Goal: Task Accomplishment & Management: Manage account settings

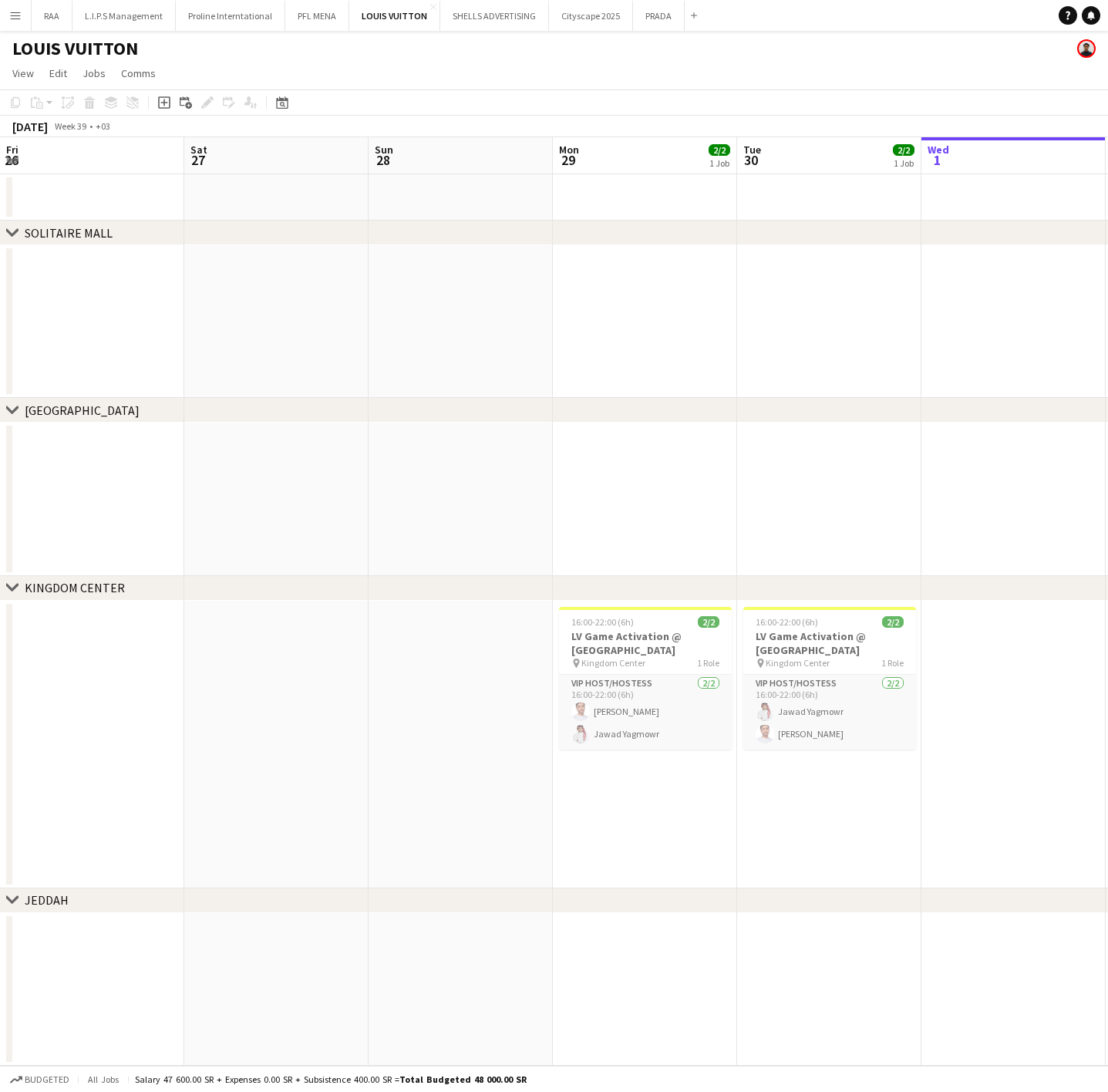
scroll to position [0, 368]
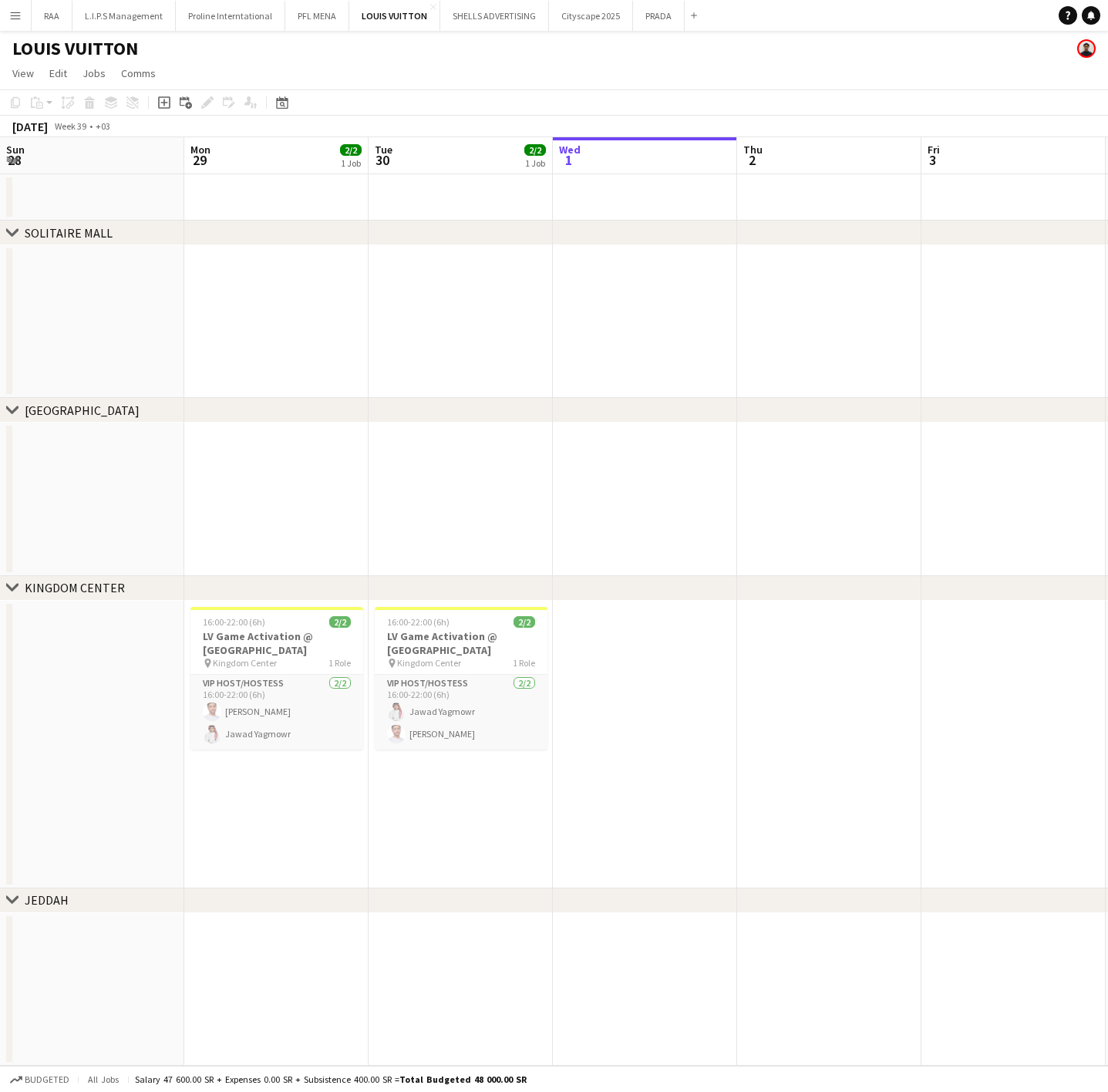
click at [15, 15] on app-icon "Menu" at bounding box center [15, 15] width 12 height 12
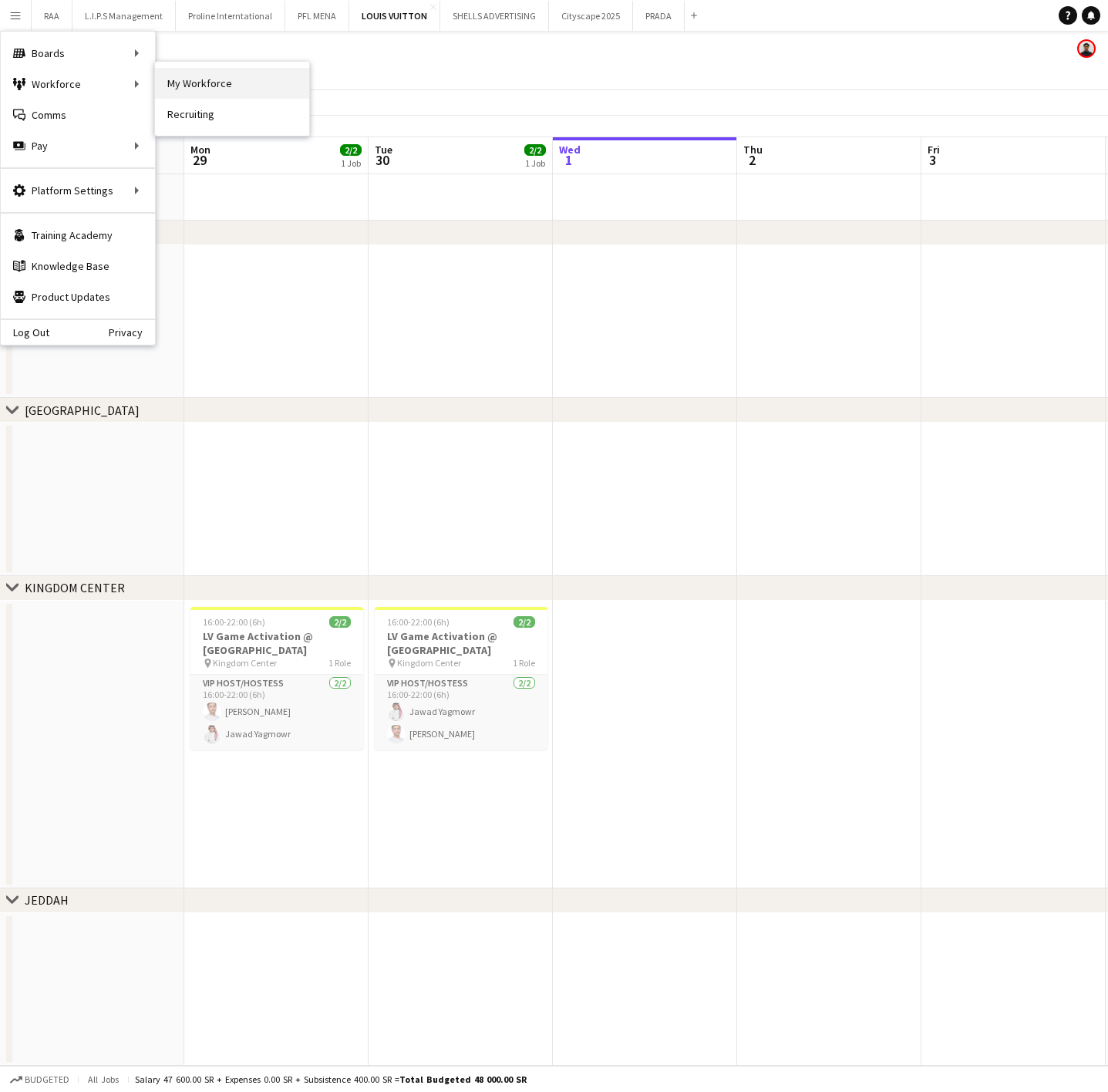
click at [194, 88] on link "My Workforce" at bounding box center [232, 83] width 154 height 31
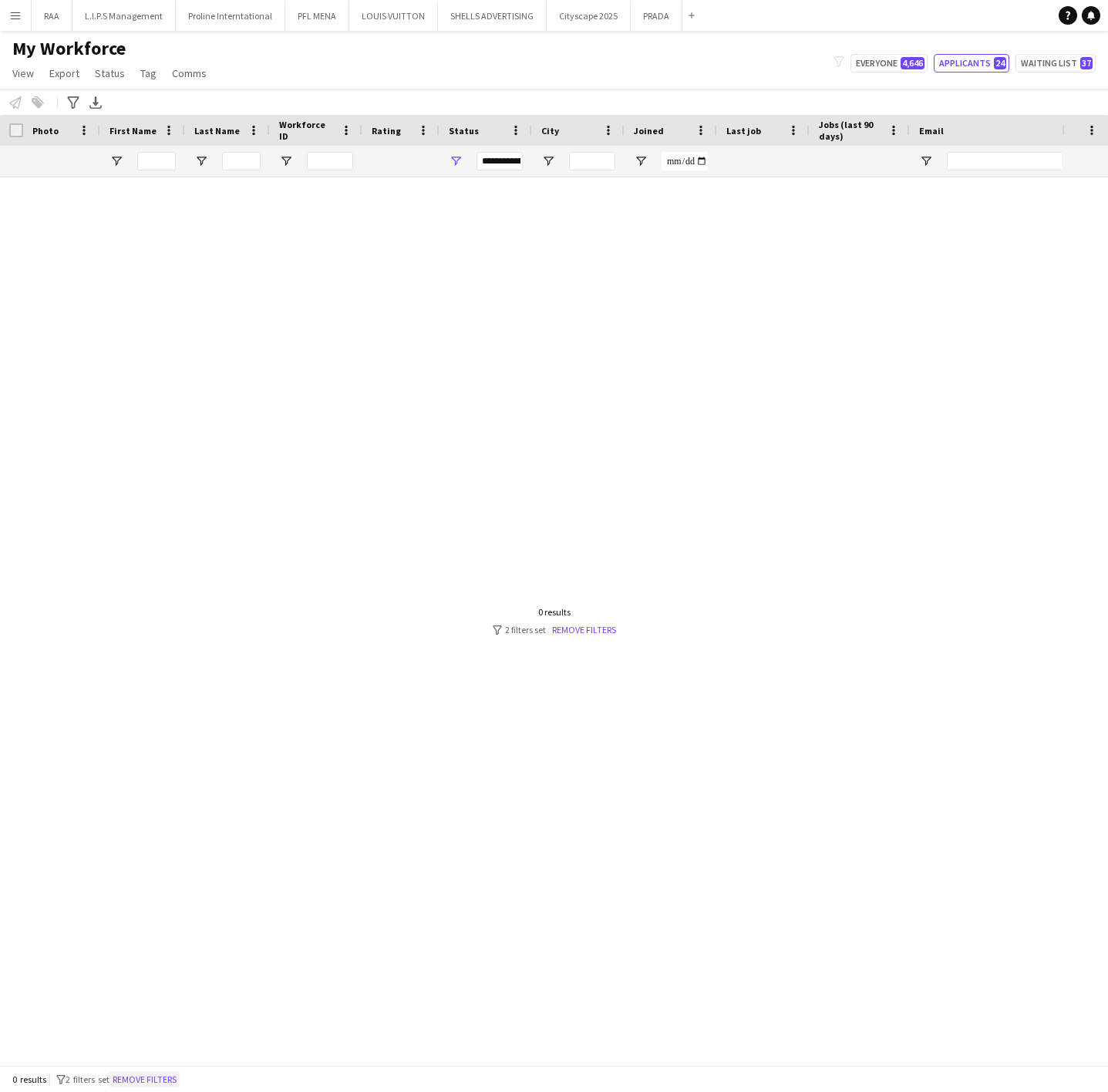
click at [153, 1079] on button "Remove filters" at bounding box center [145, 1080] width 70 height 17
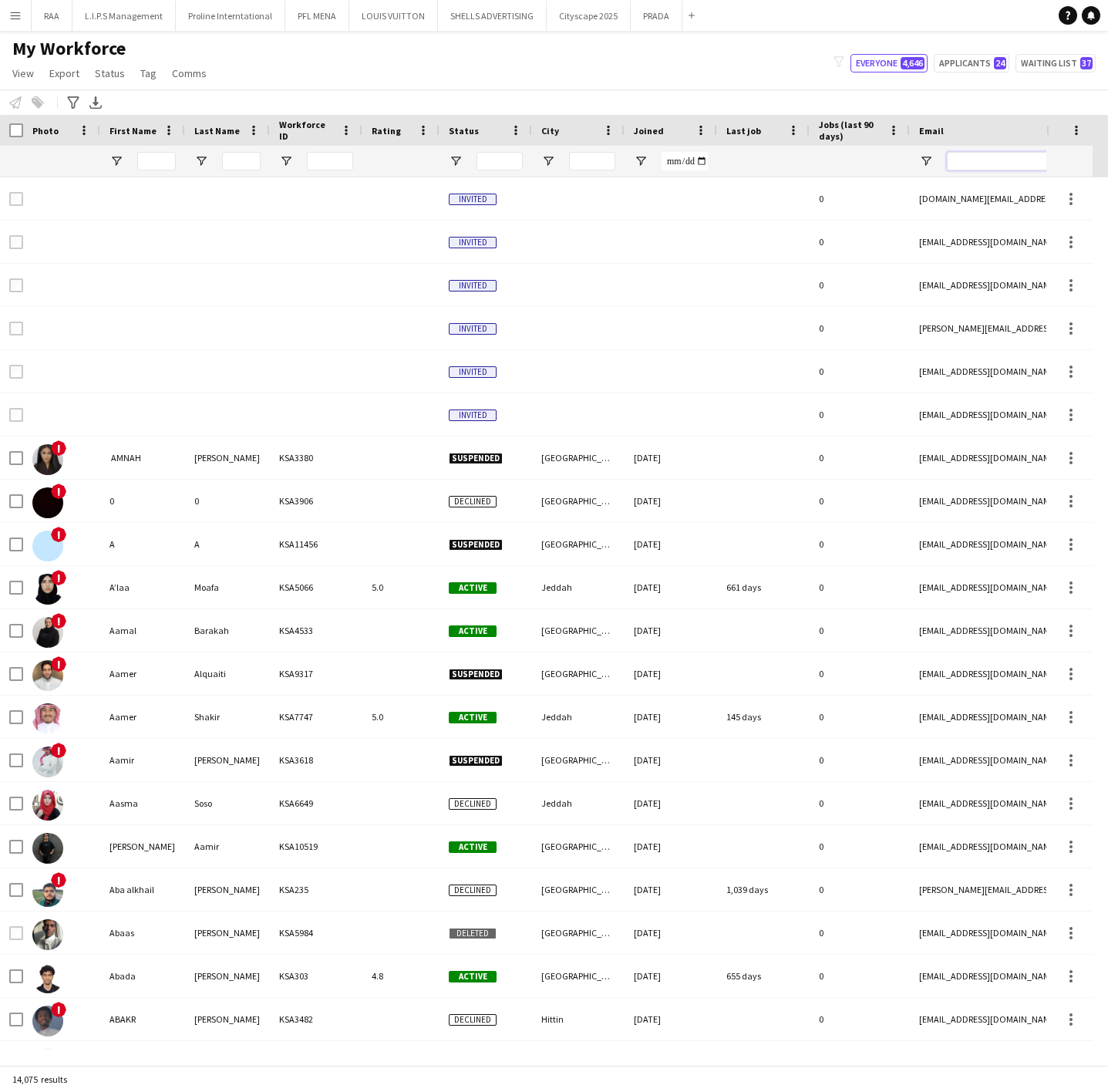
click at [988, 158] on input "Email Filter Input" at bounding box center [1078, 161] width 262 height 19
paste input "**********"
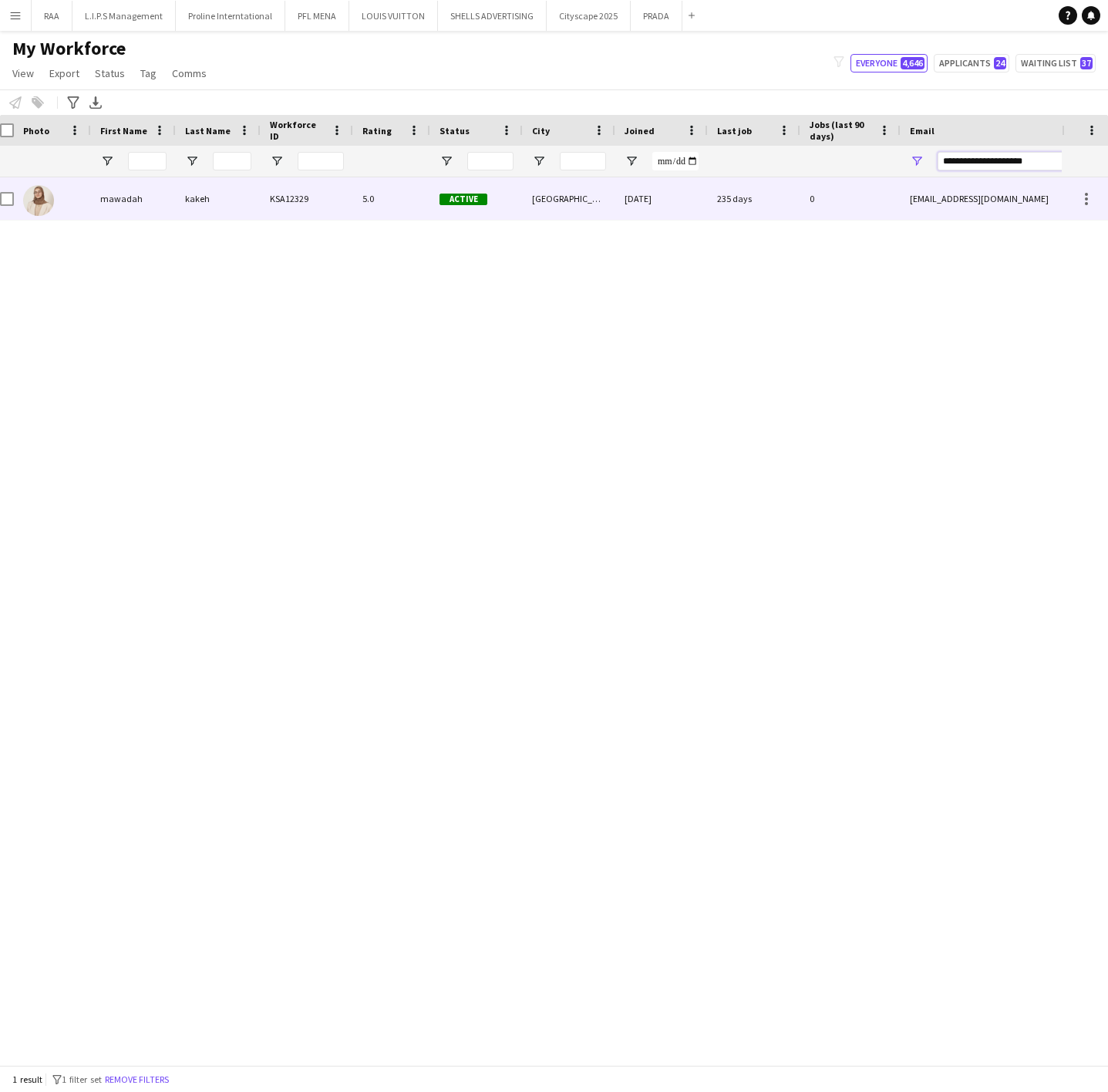
type input "**********"
click at [318, 211] on div "KSA12329" at bounding box center [306, 199] width 92 height 43
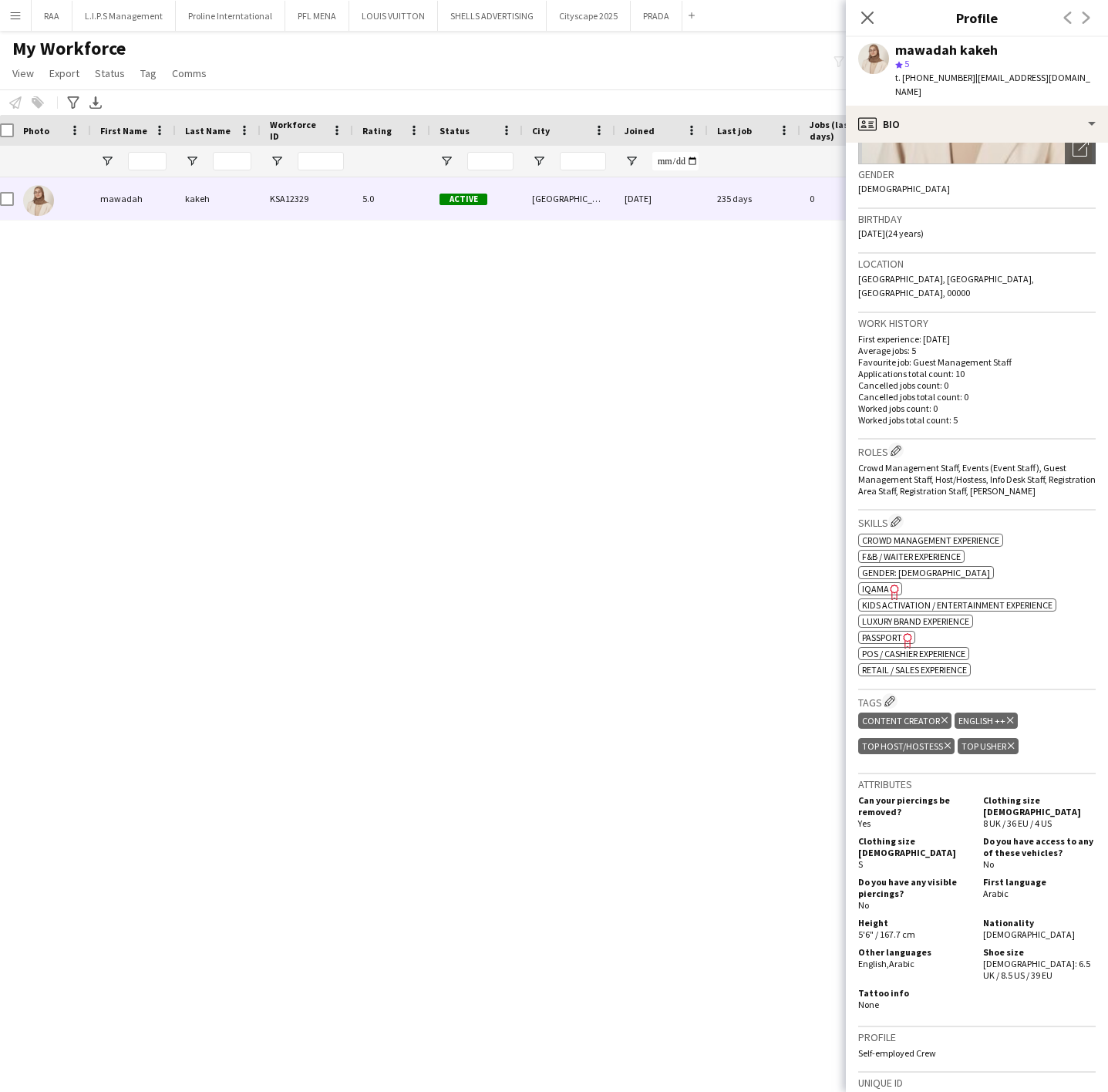
scroll to position [0, 0]
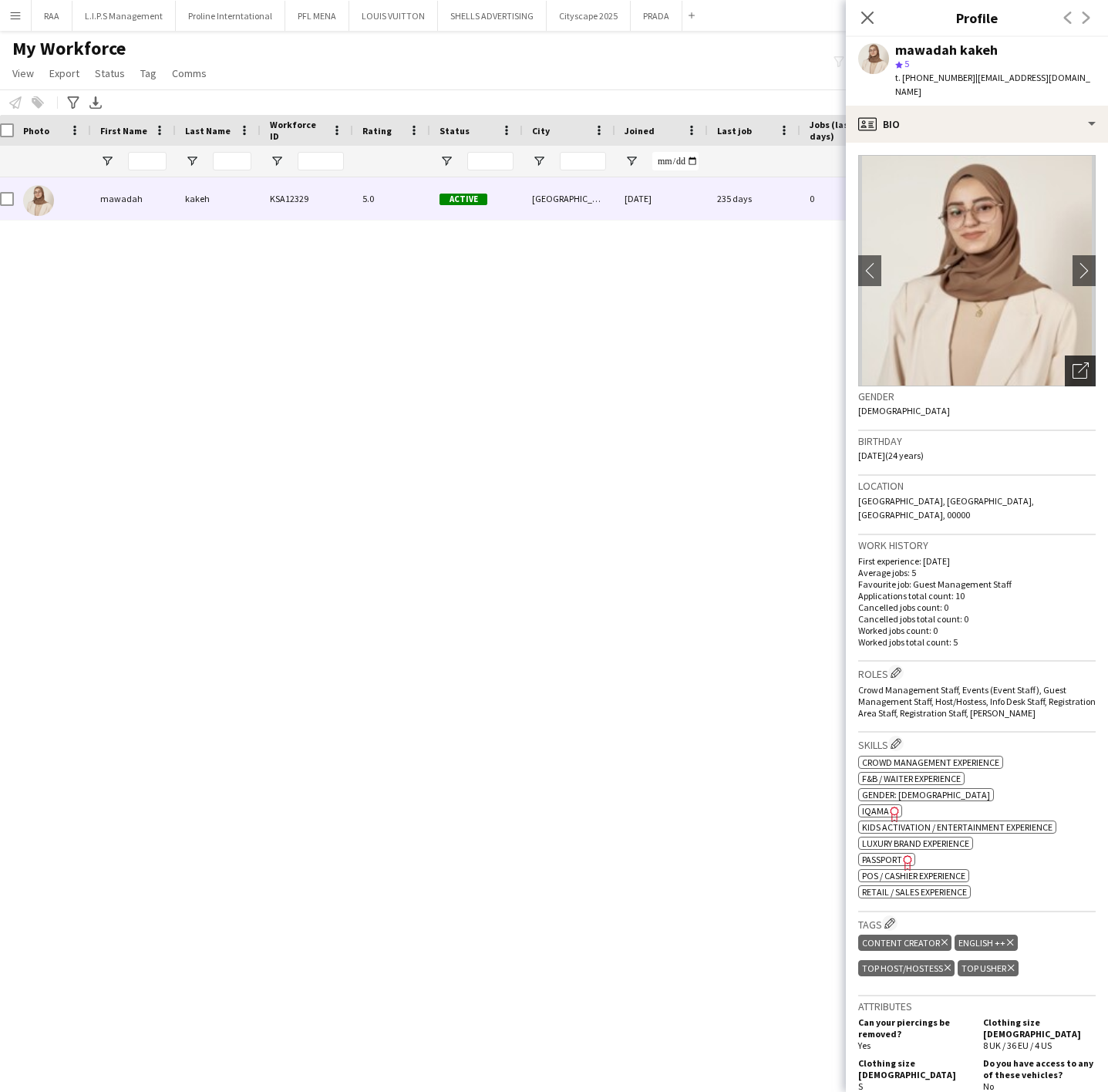
click at [1065, 371] on div "Open photos pop-in" at bounding box center [1080, 371] width 31 height 31
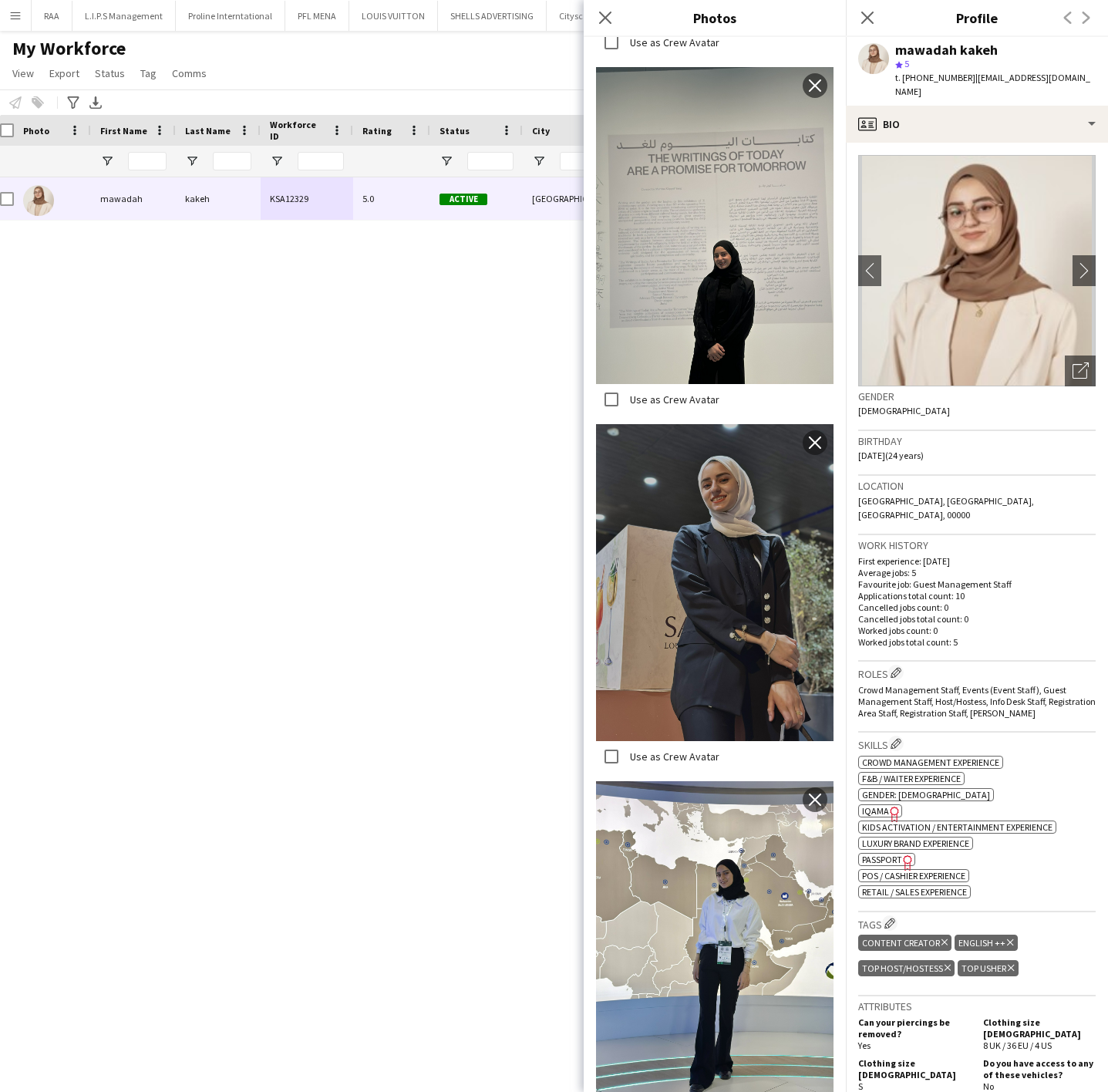
scroll to position [3867, 0]
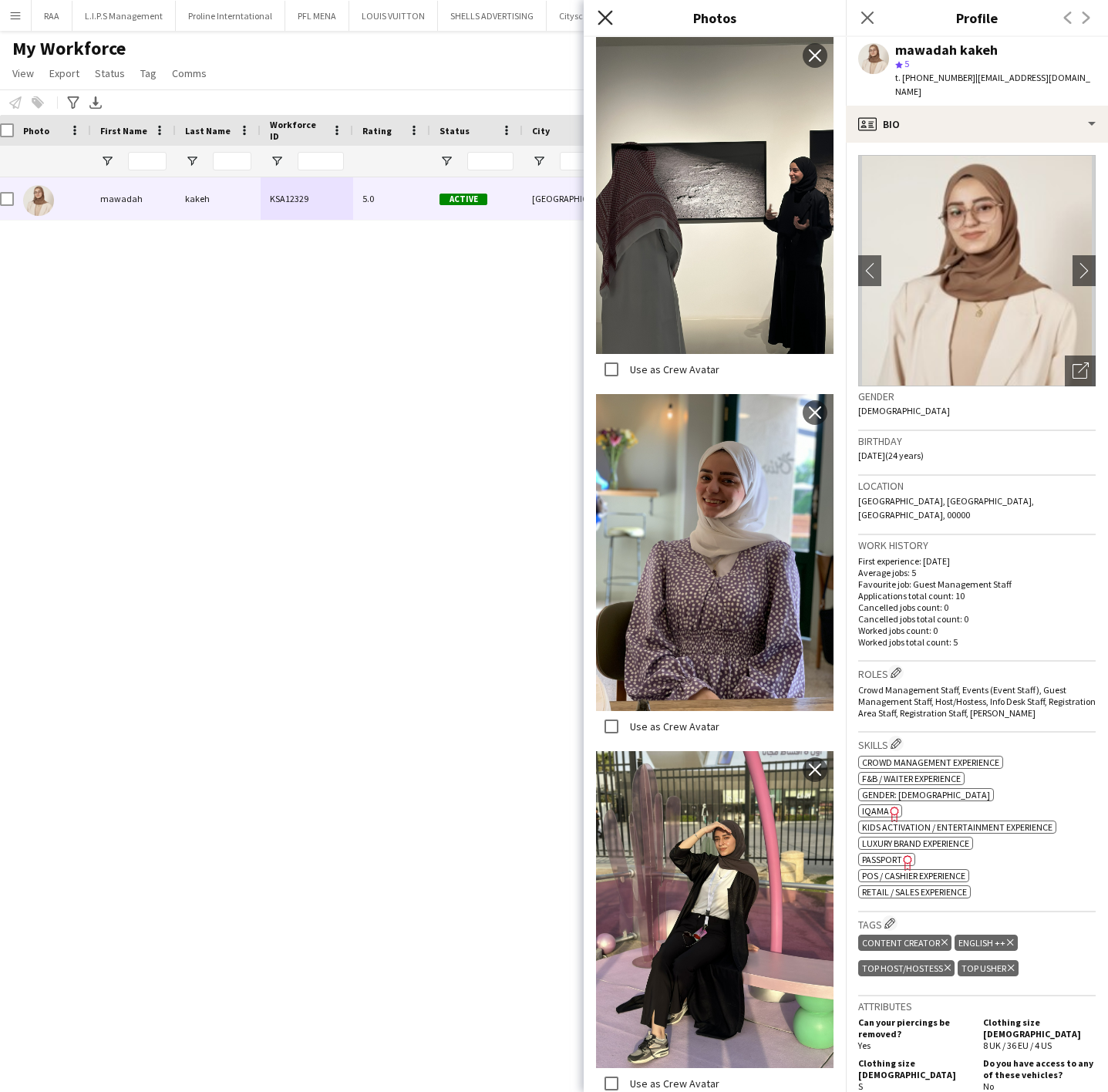
click at [609, 19] on icon "Close pop-in" at bounding box center [605, 17] width 15 height 15
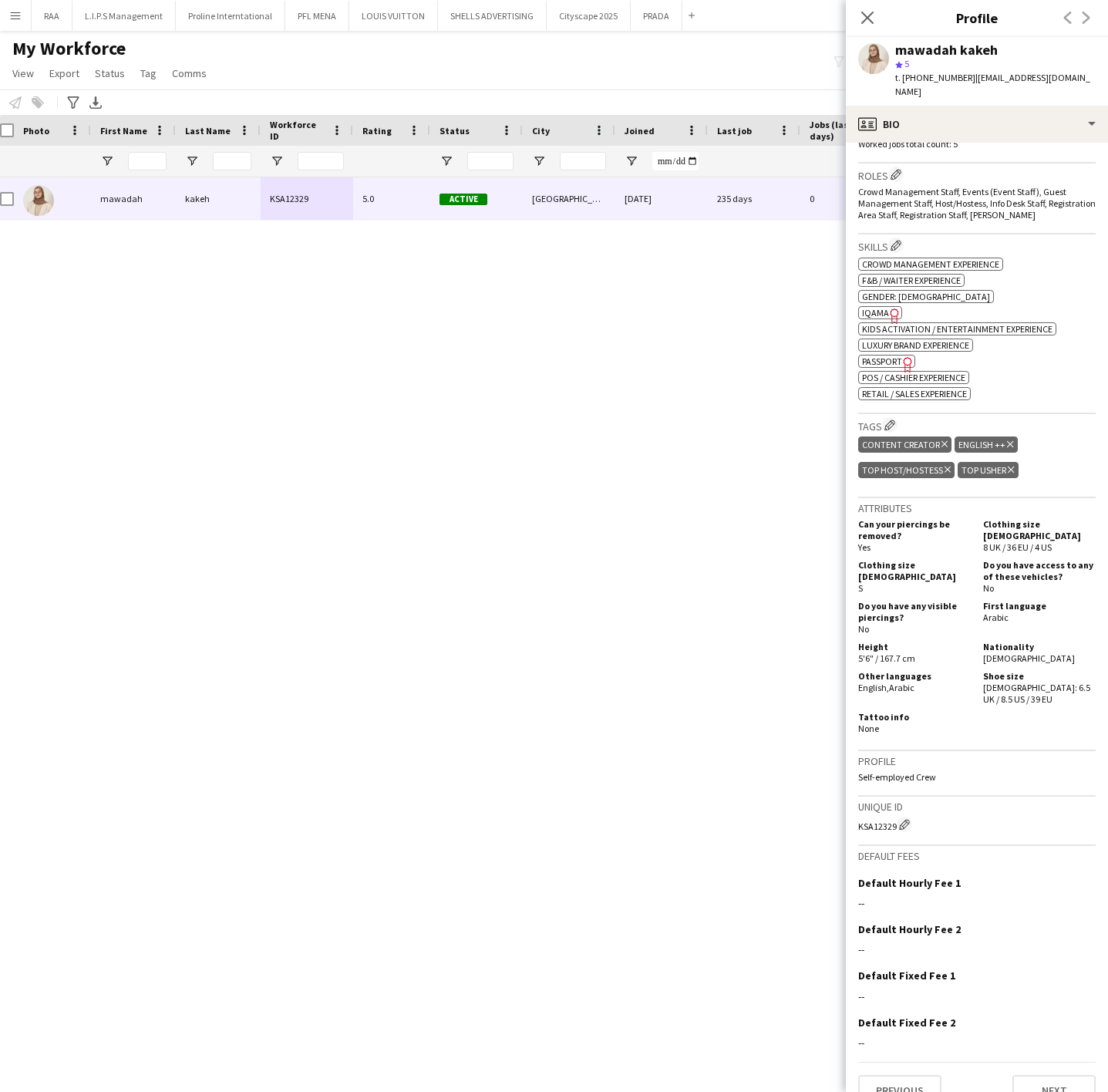
scroll to position [500, 0]
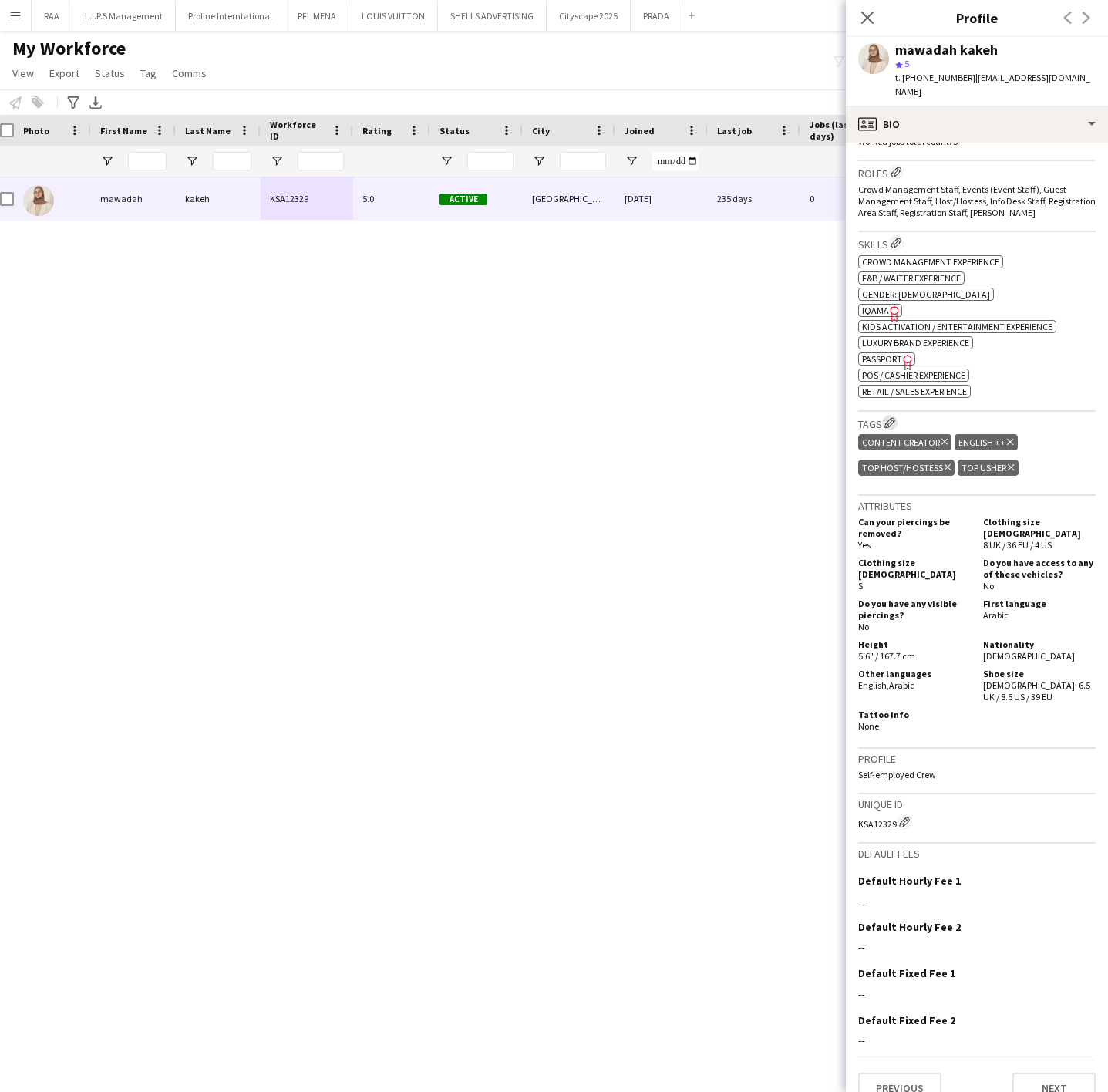
click at [891, 417] on app-icon "Edit crew company tags" at bounding box center [890, 422] width 11 height 11
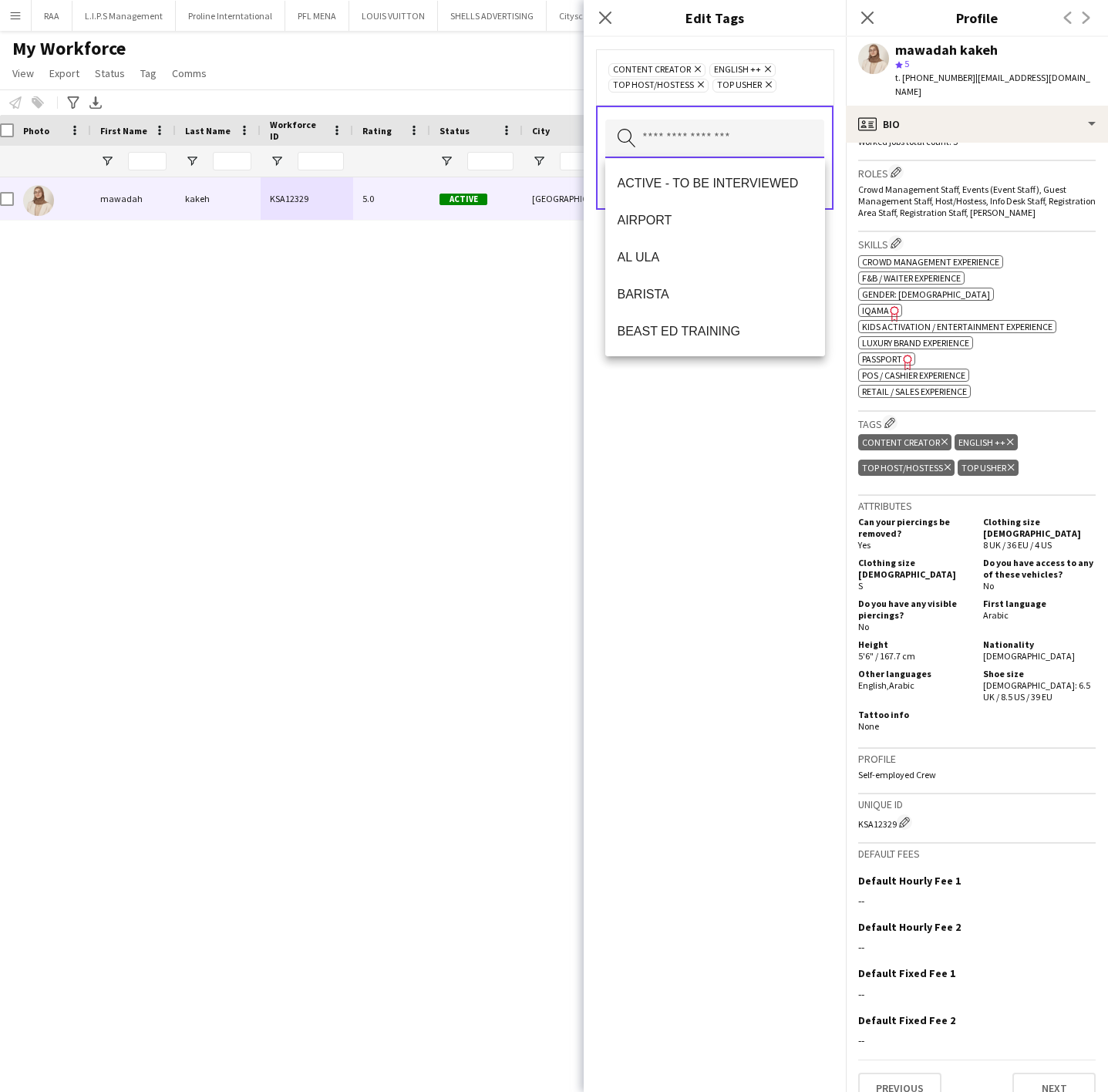
click at [692, 143] on input "text" at bounding box center [715, 138] width 219 height 38
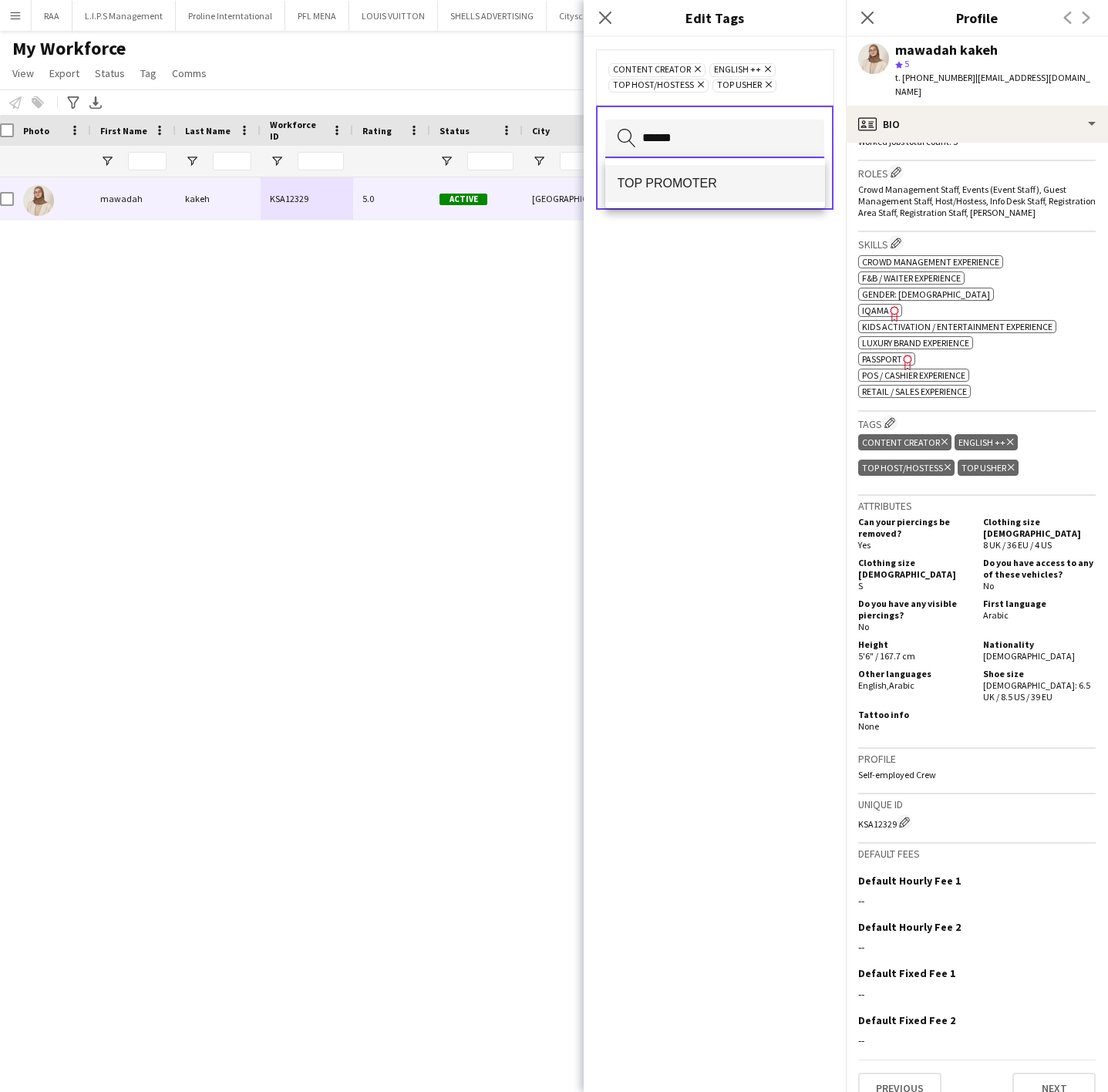
type input "******"
click at [676, 177] on span "TOP PROMOTER" at bounding box center [715, 183] width 195 height 15
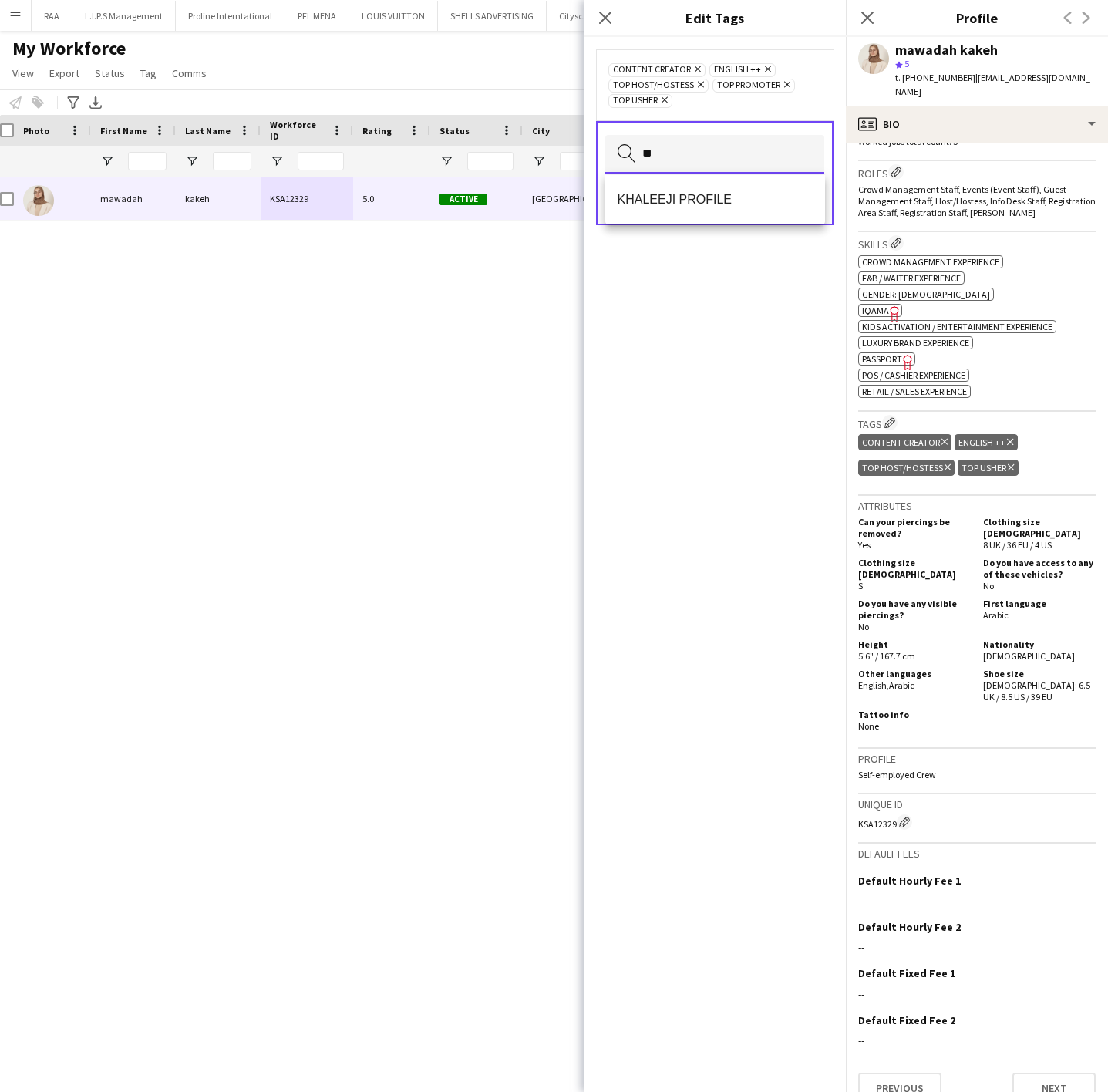
type input "*"
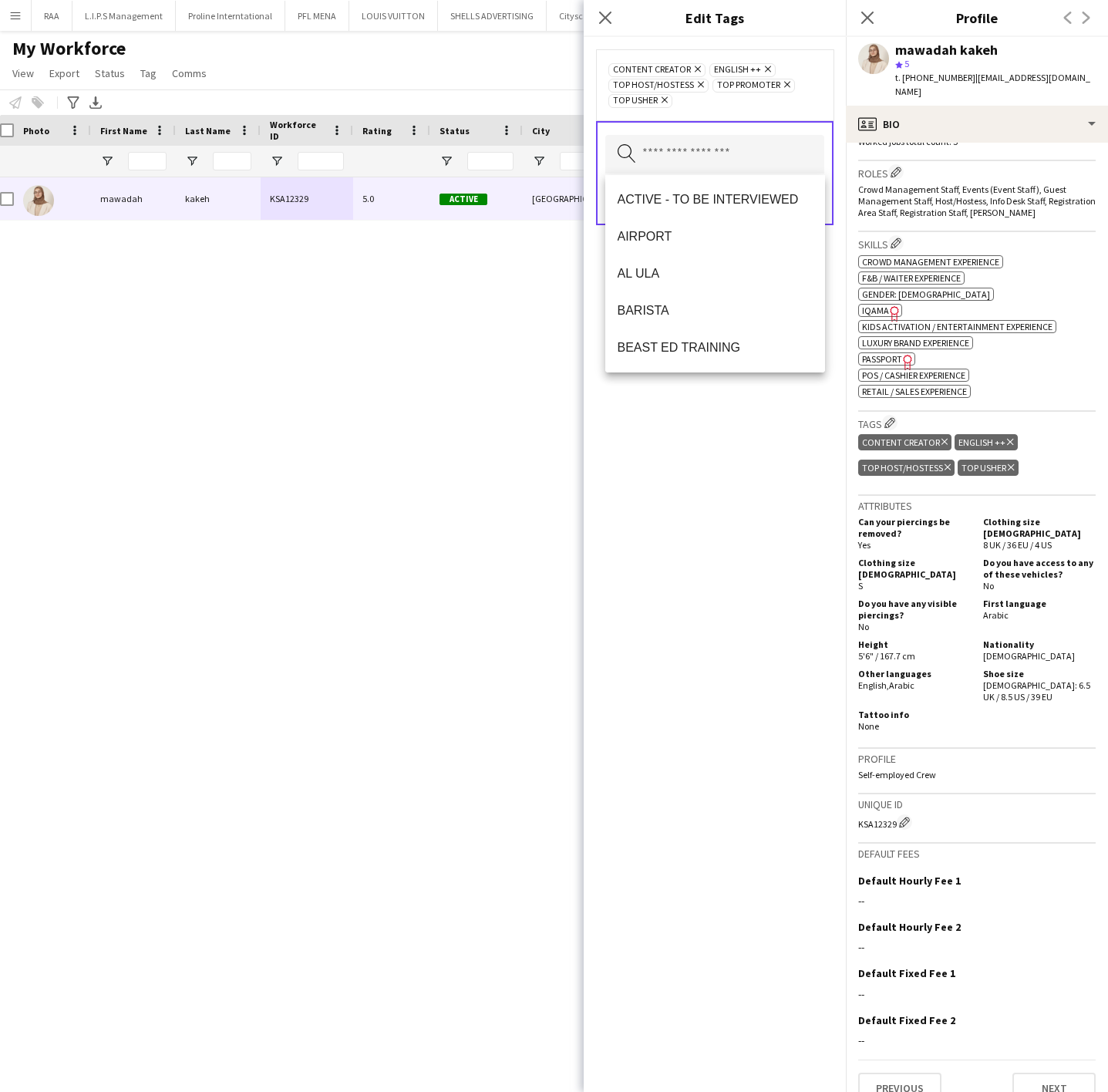
click at [704, 417] on div "CONTENT CREATOR Remove ENGLISH ++ Remove TOP HOST/HOSTESS Remove TOP PROMOTER R…" at bounding box center [714, 564] width 262 height 1055
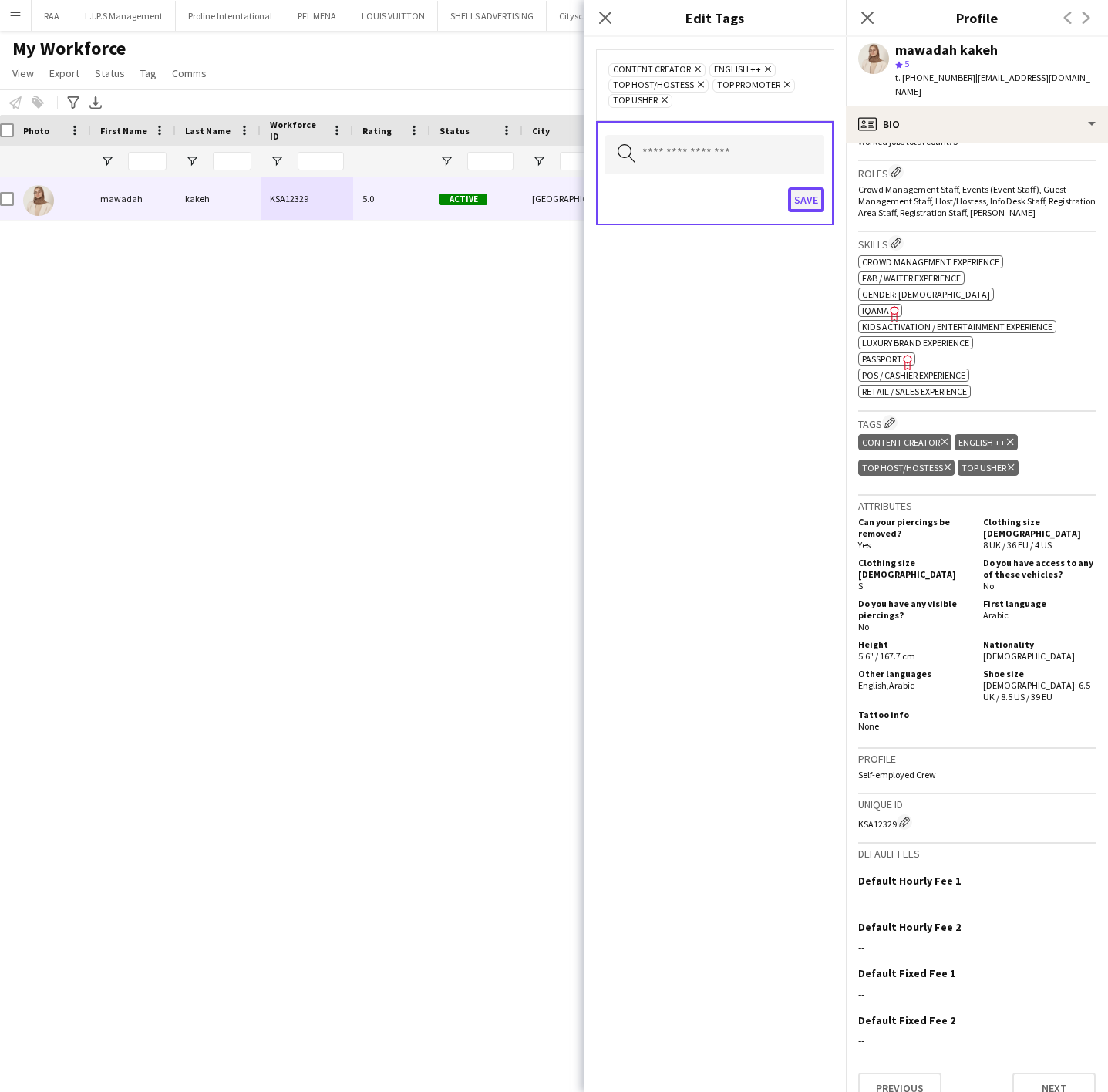
click at [795, 199] on button "Save" at bounding box center [806, 200] width 36 height 25
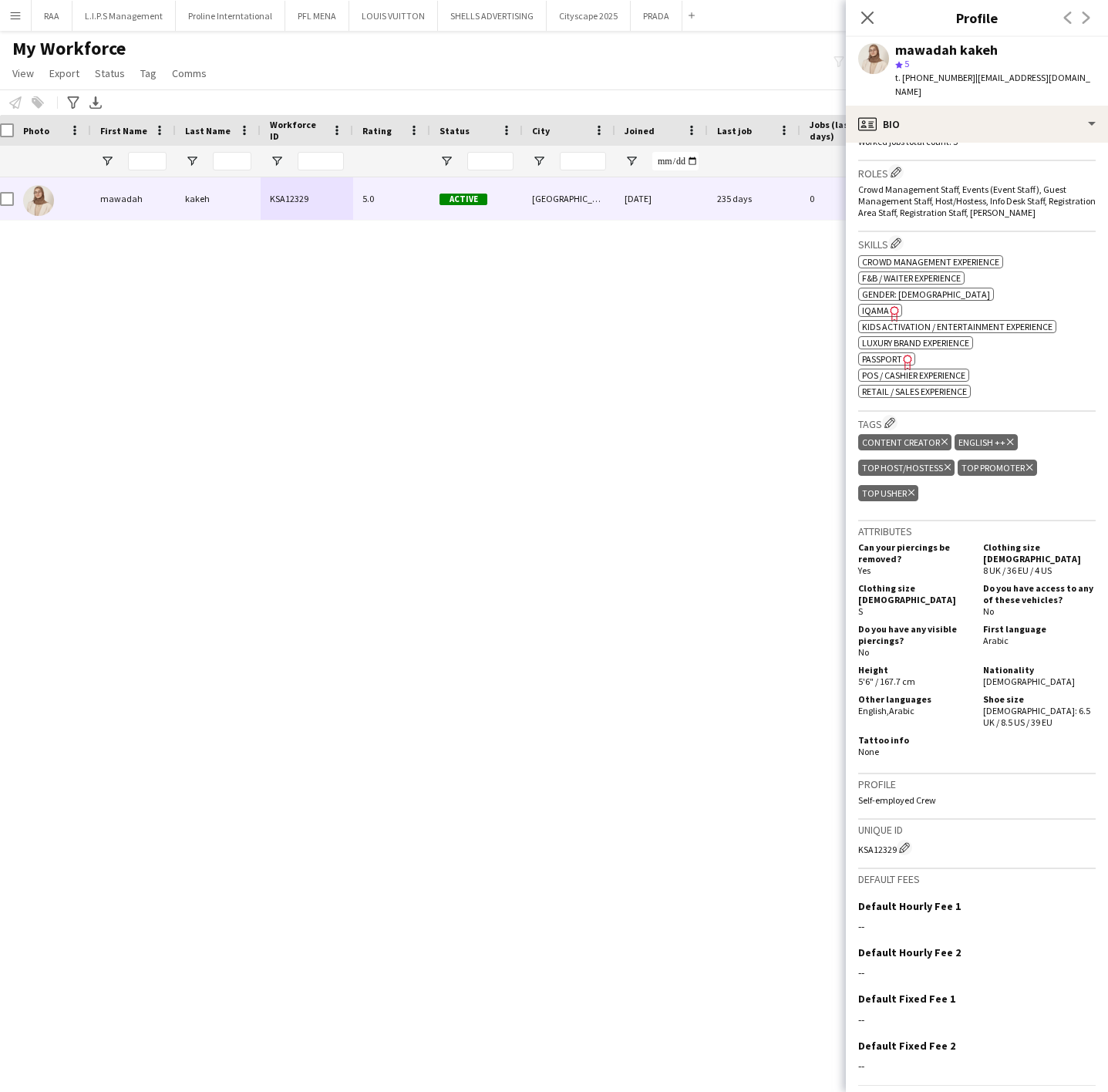
scroll to position [269, 0]
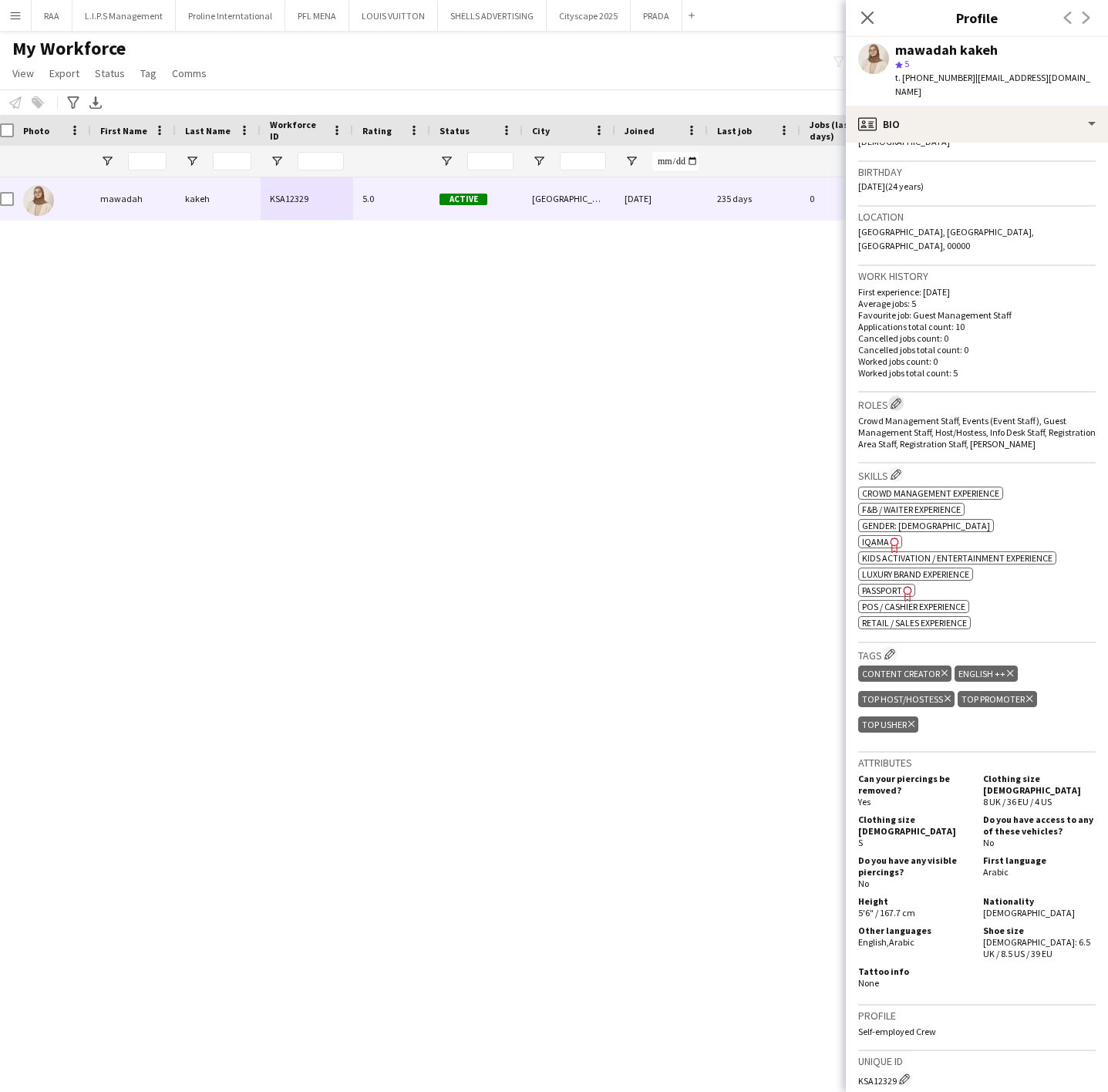
click at [898, 398] on app-icon "Edit crew company roles" at bounding box center [895, 403] width 11 height 11
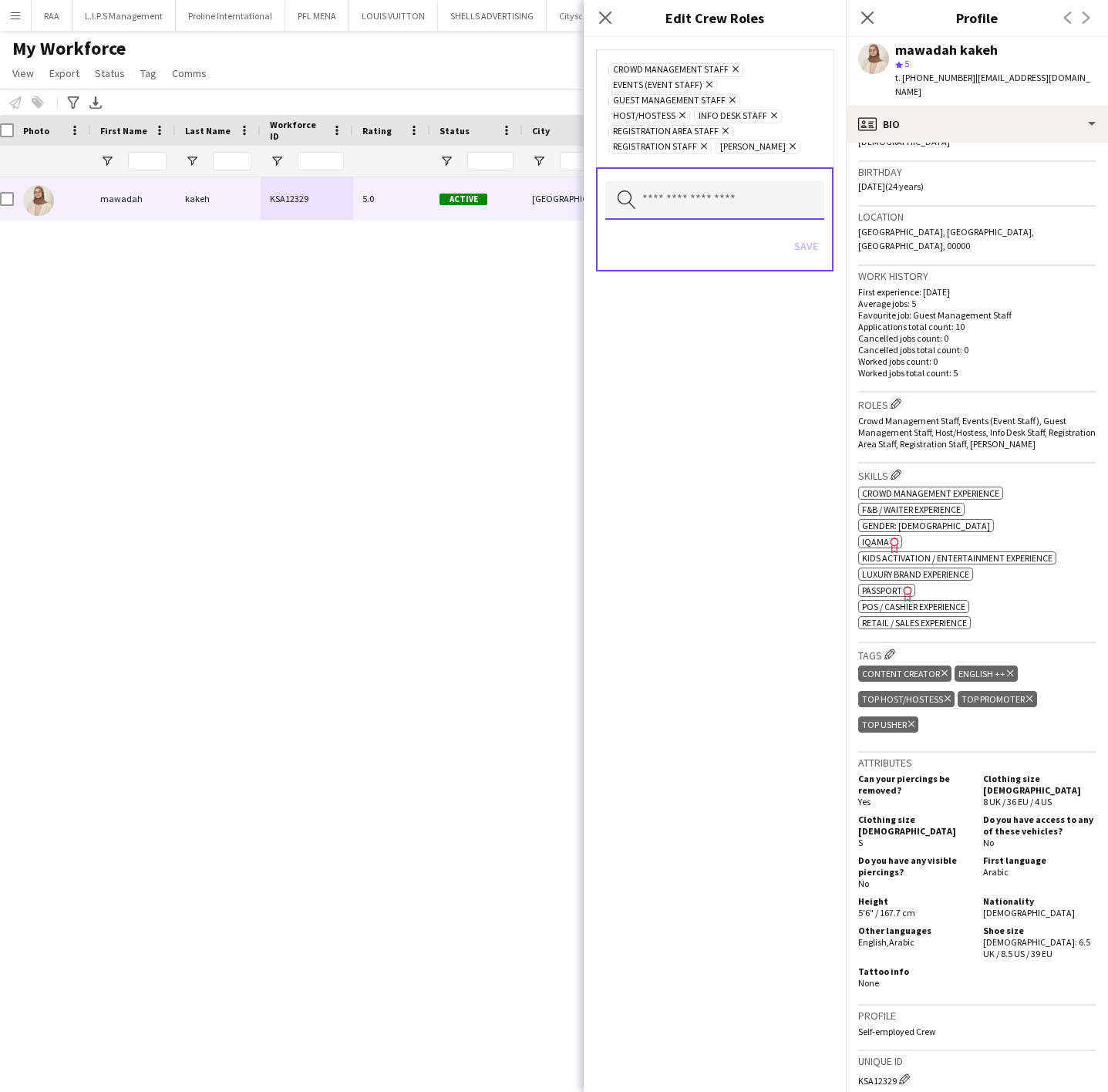
click at [703, 204] on input "text" at bounding box center [715, 200] width 219 height 38
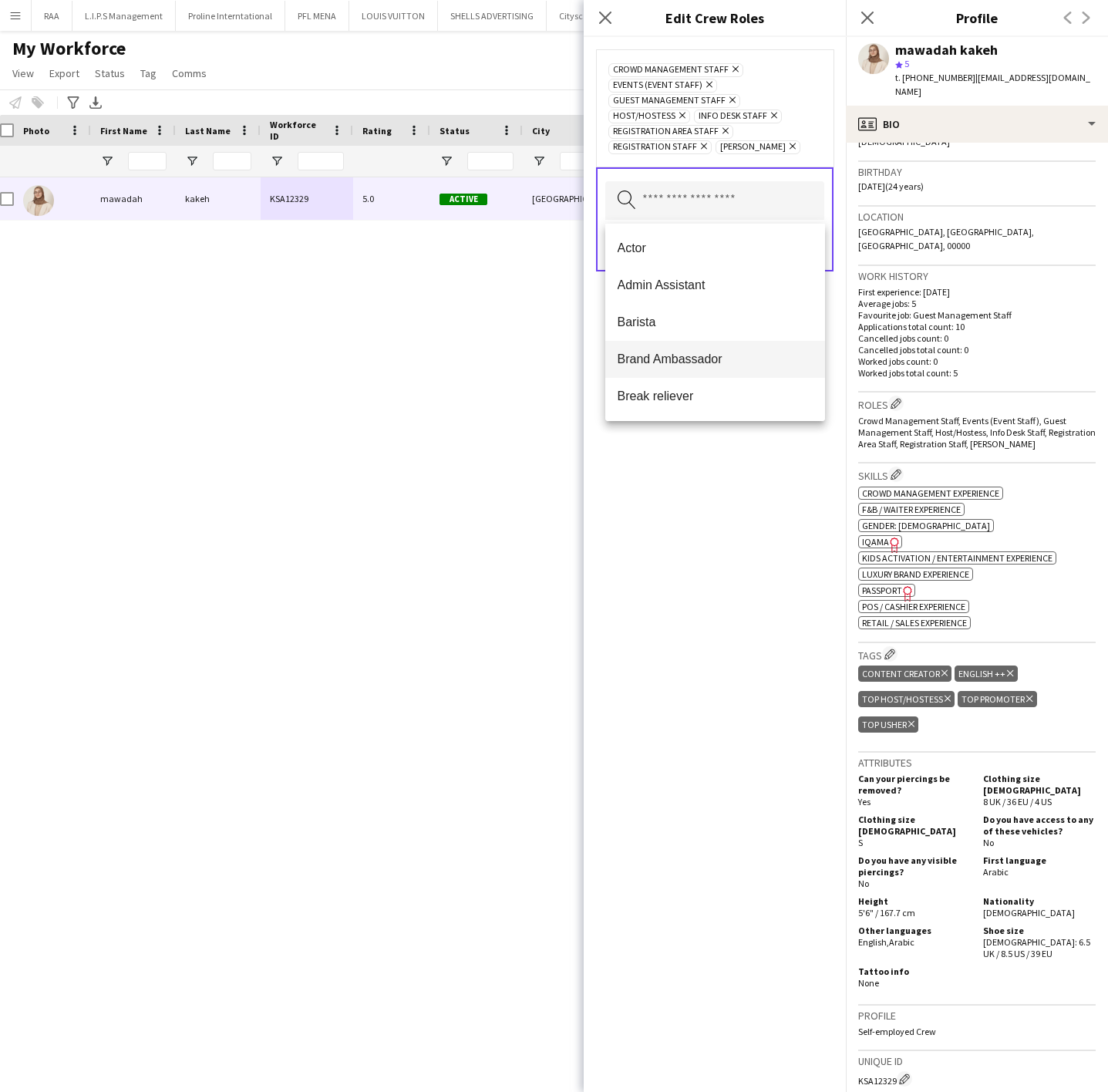
click at [700, 361] on span "Brand Ambassador" at bounding box center [715, 359] width 195 height 15
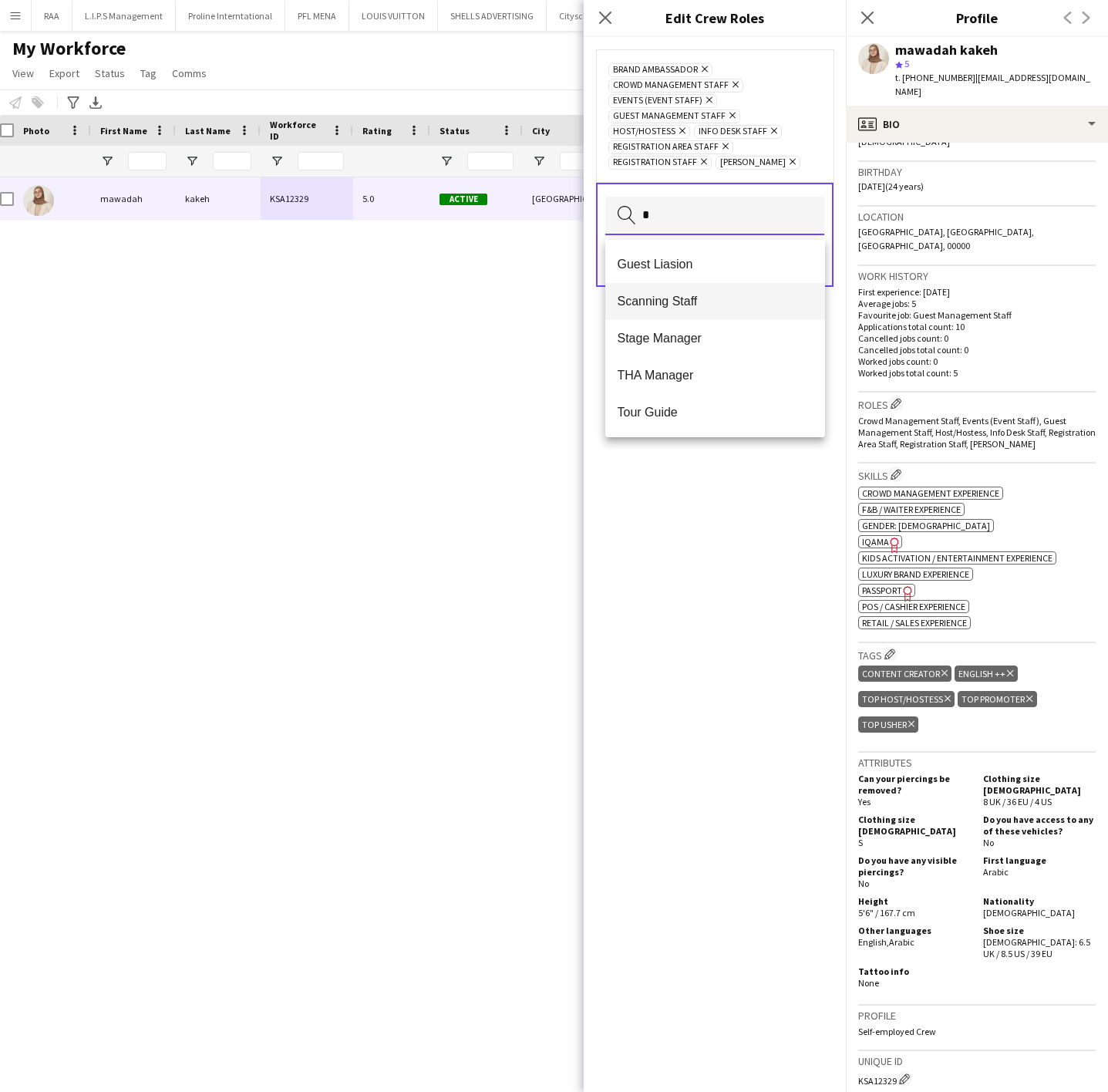
type input "*"
click at [685, 300] on span "Scanning Staff" at bounding box center [715, 301] width 195 height 15
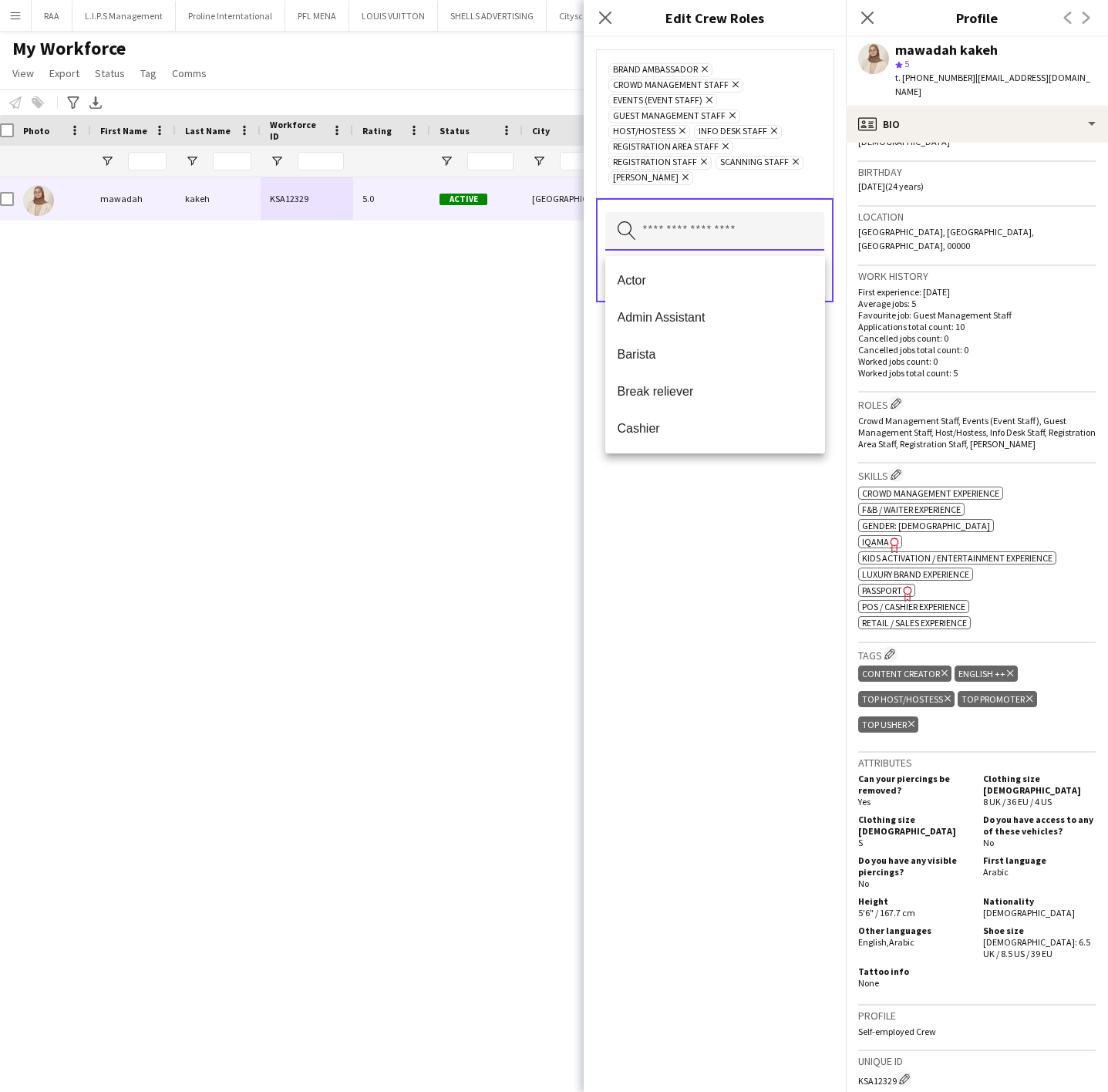
type input "*"
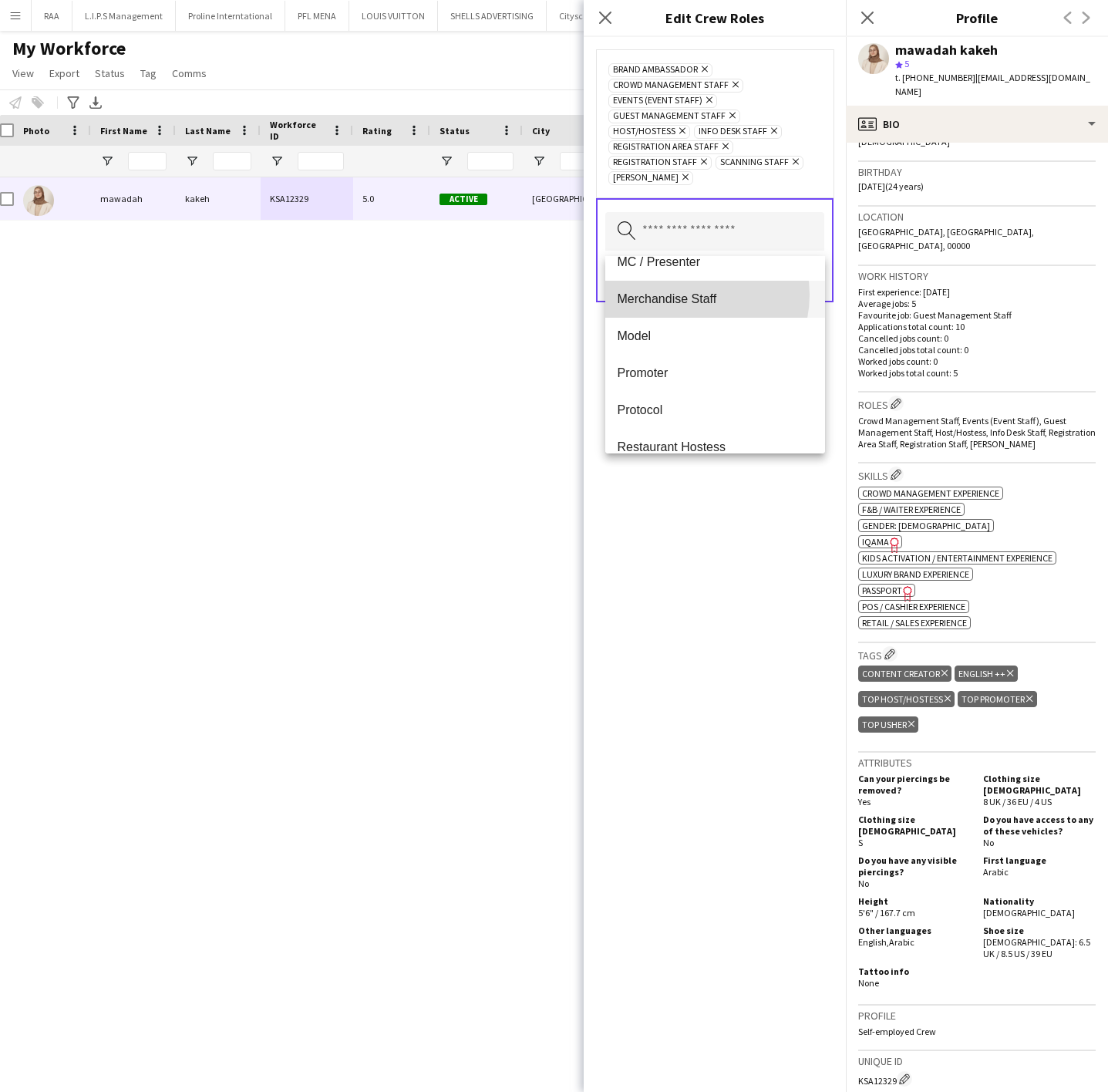
click at [687, 295] on span "Merchandise Staff" at bounding box center [715, 299] width 195 height 15
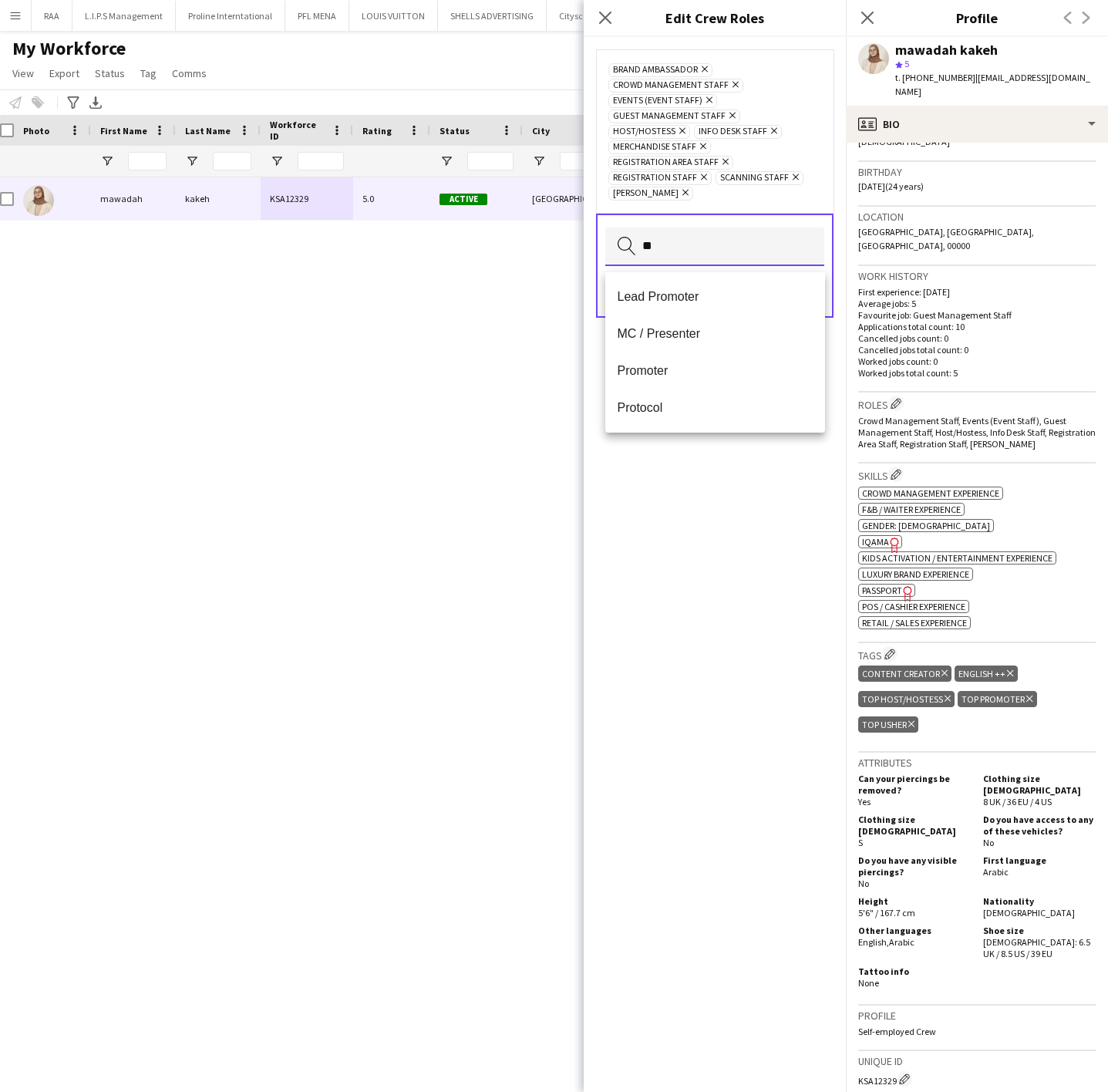
scroll to position [0, 0]
type input "***"
click at [666, 324] on mat-option "Promoter" at bounding box center [715, 333] width 220 height 37
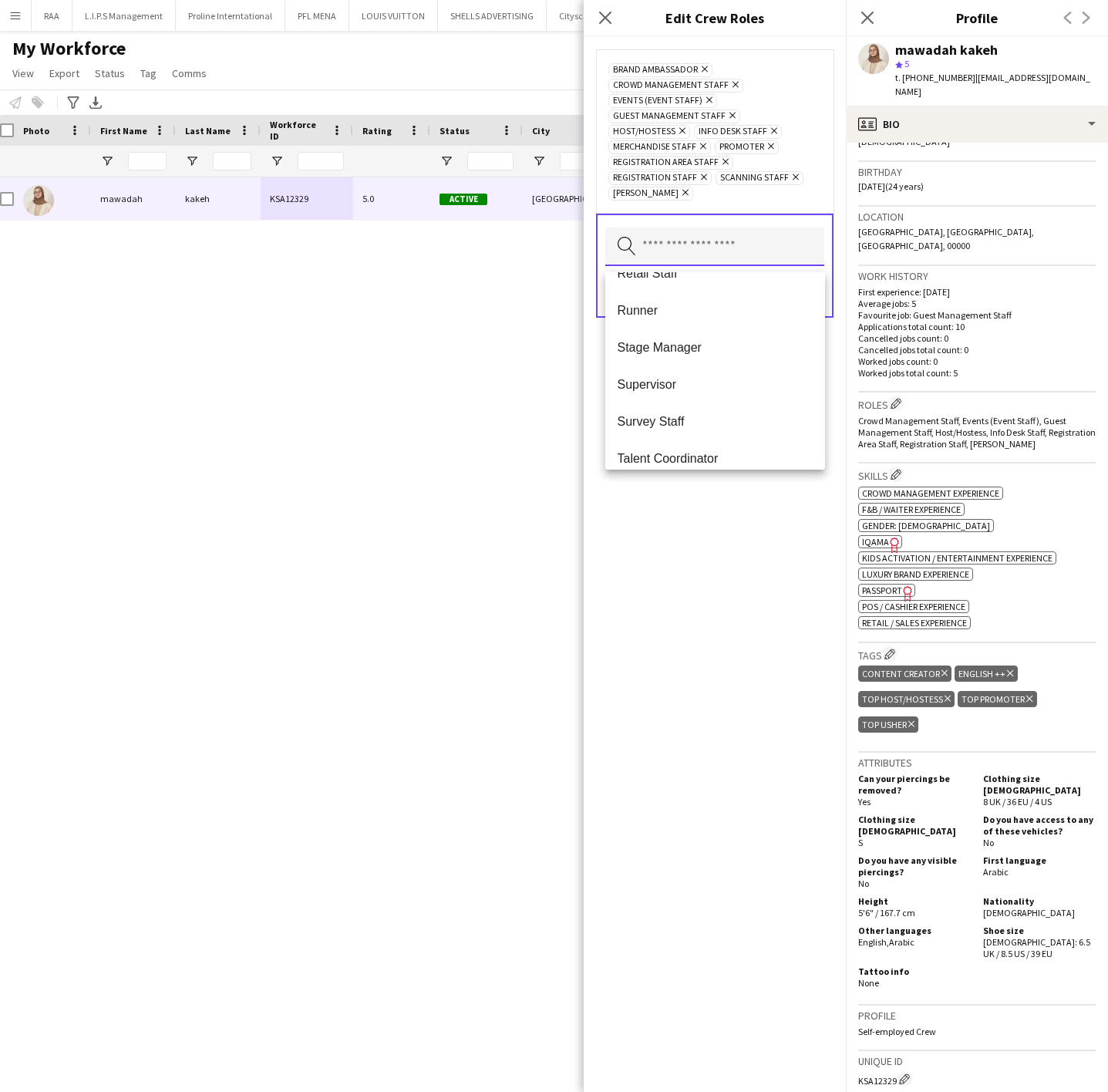
scroll to position [499, 0]
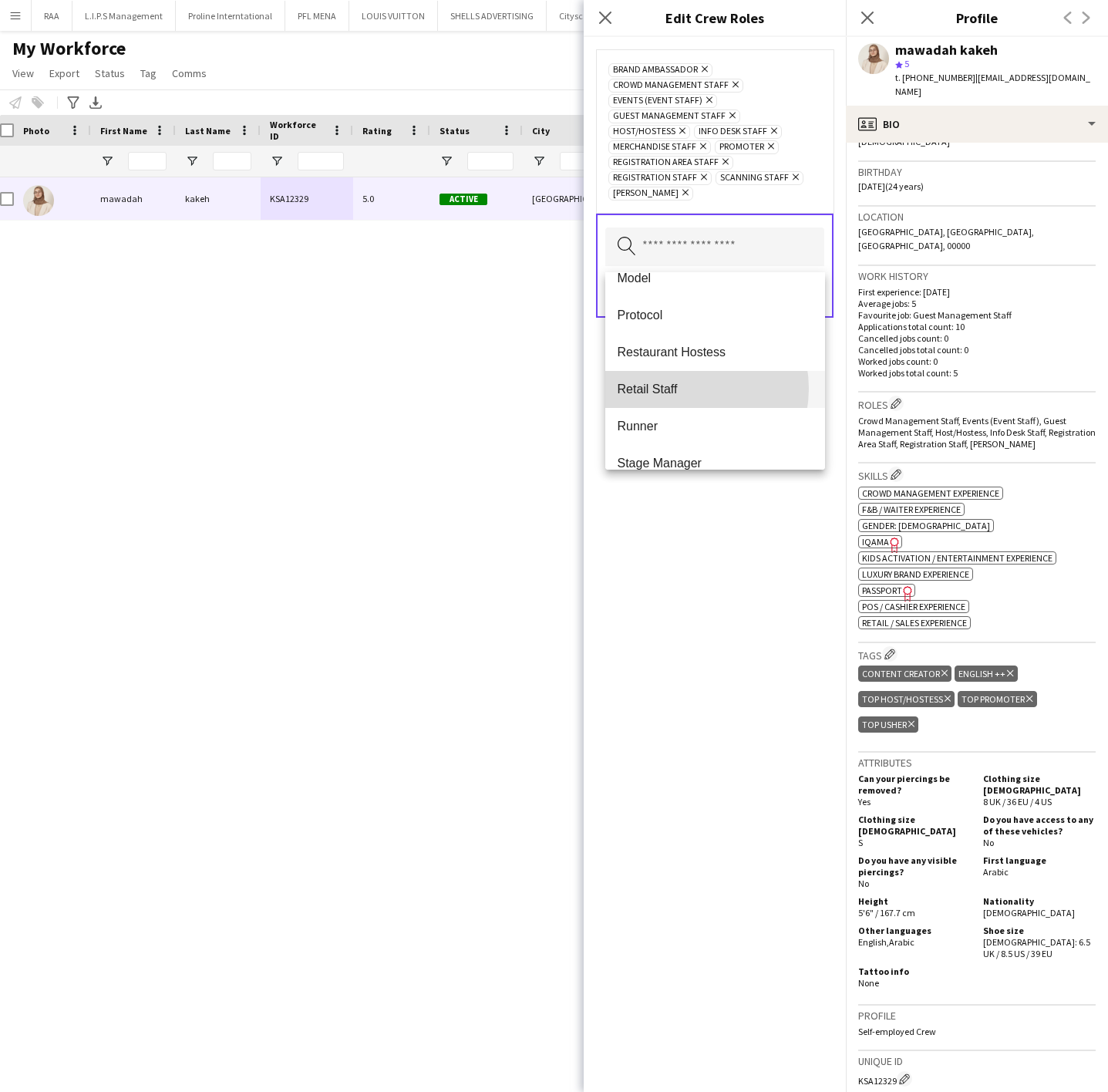
click at [681, 389] on span "Retail Staff" at bounding box center [715, 389] width 195 height 15
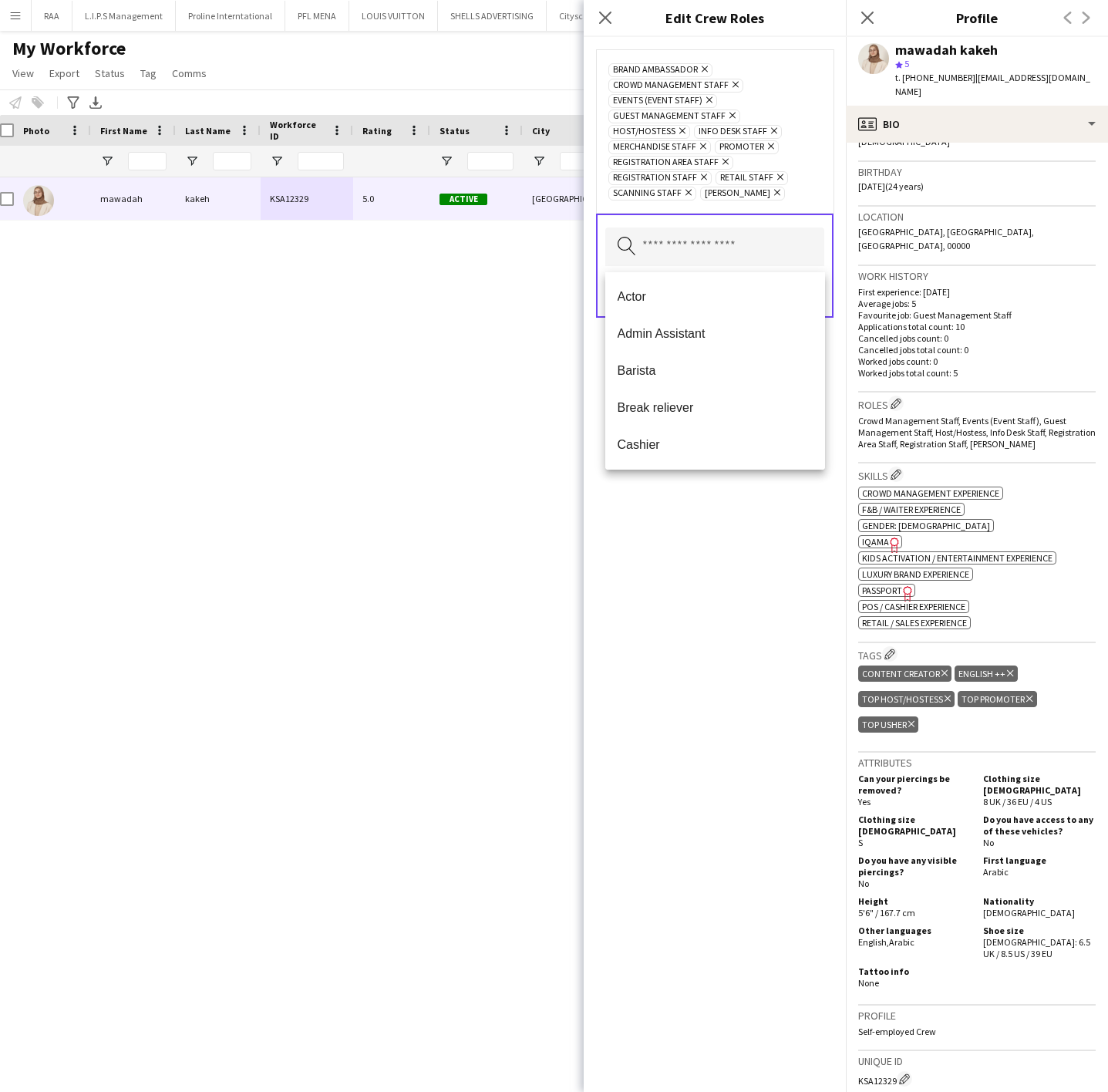
drag, startPoint x: 752, startPoint y: 514, endPoint x: 768, endPoint y: 400, distance: 115.1
click at [752, 516] on div "Brand Ambassador Remove Crowd Management Staff Remove Events (Event Staff) Remo…" at bounding box center [714, 564] width 262 height 1055
click at [810, 289] on button "Save" at bounding box center [806, 292] width 36 height 25
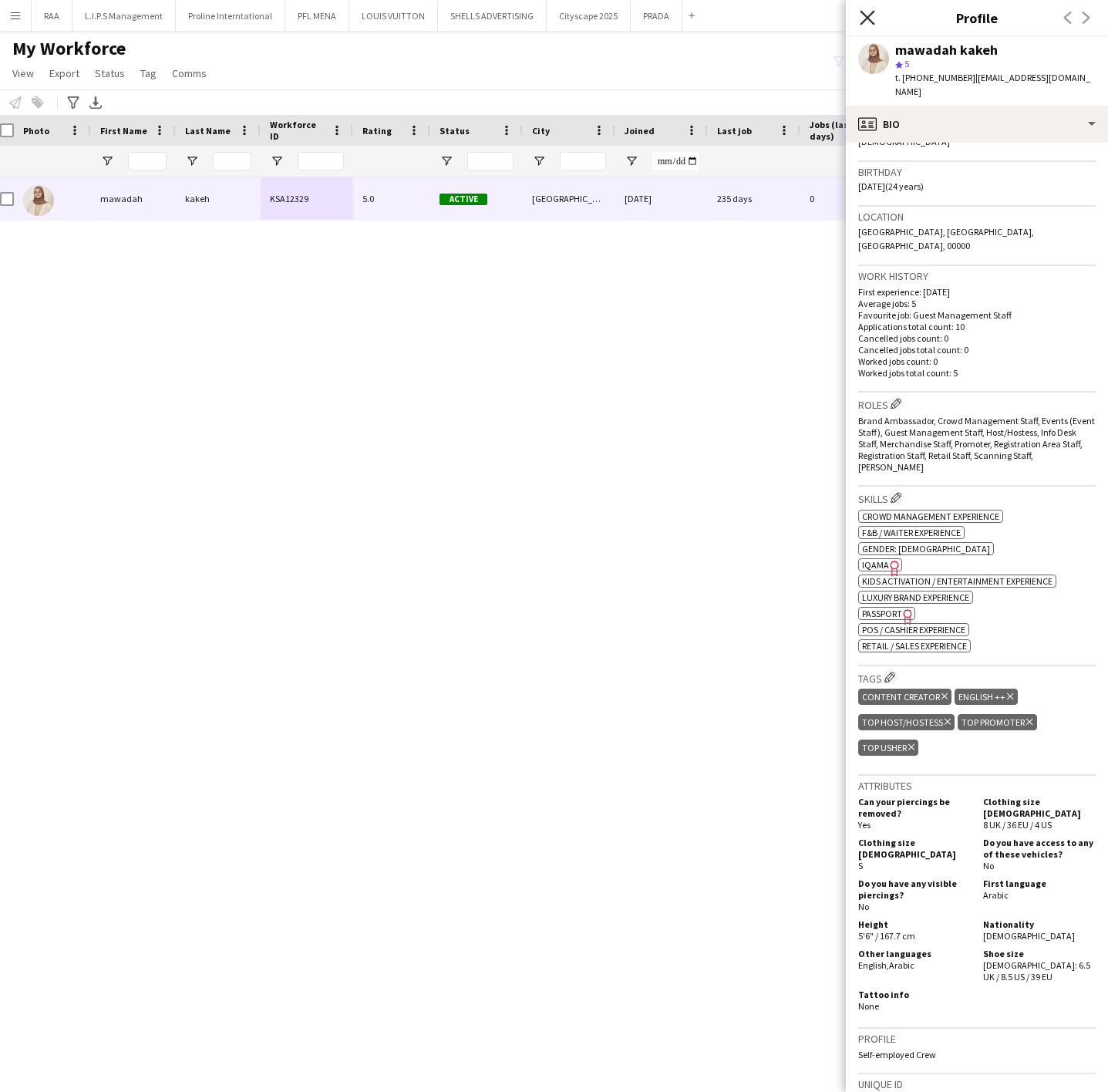
click at [868, 20] on icon at bounding box center [867, 17] width 15 height 15
